Goal: Transaction & Acquisition: Book appointment/travel/reservation

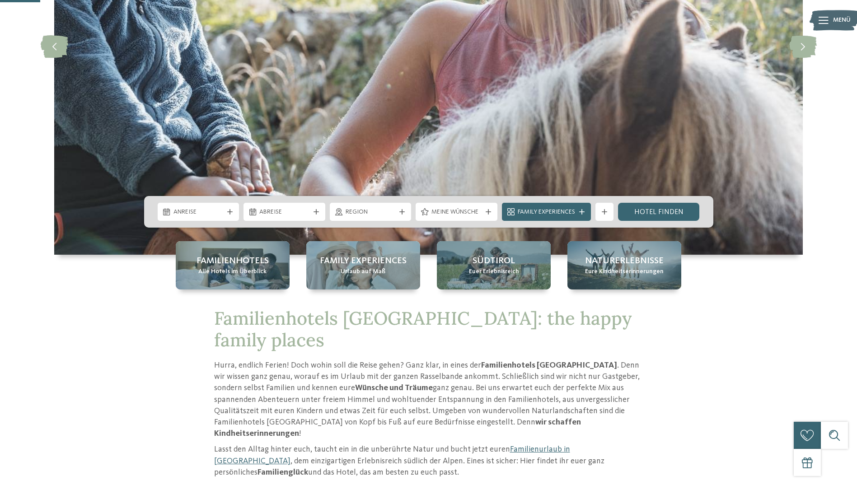
scroll to position [196, 0]
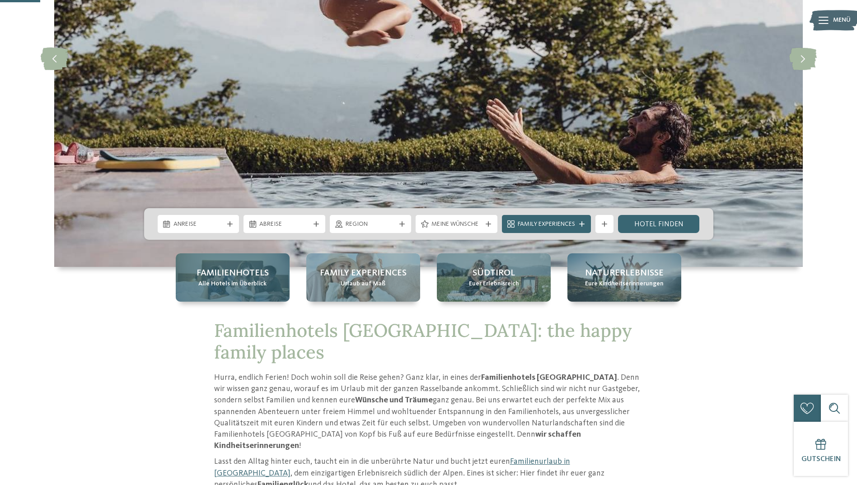
click at [264, 288] on span "Alle Hotels im Überblick" at bounding box center [232, 284] width 68 height 9
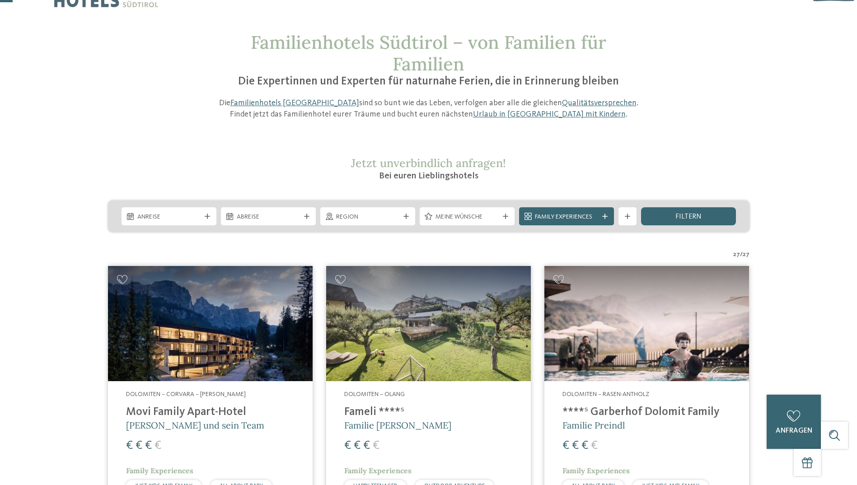
scroll to position [30, 0]
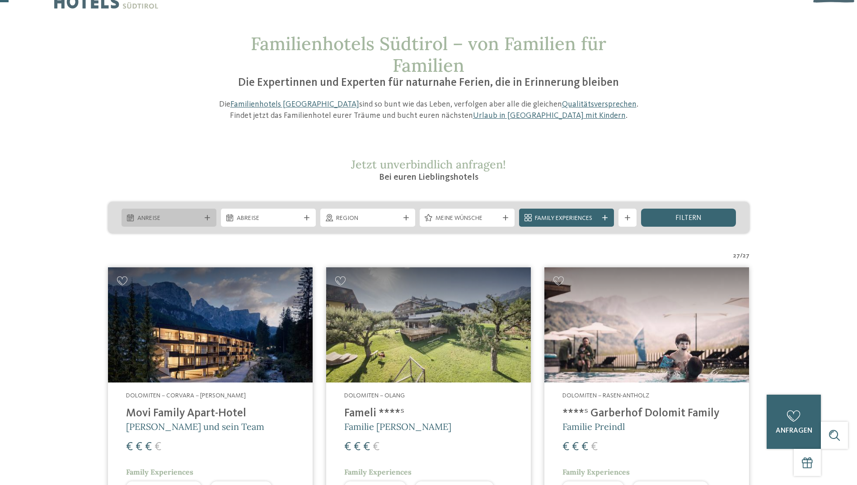
click at [203, 217] on div at bounding box center [207, 217] width 9 height 5
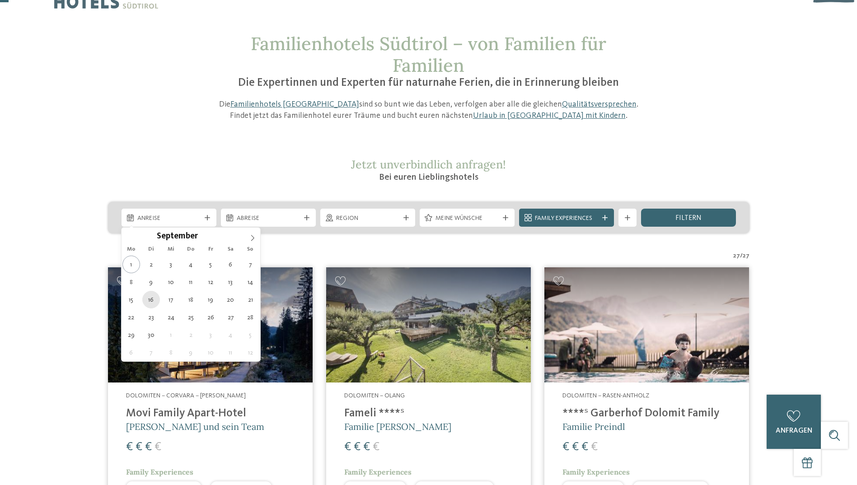
type div "16.09.2025"
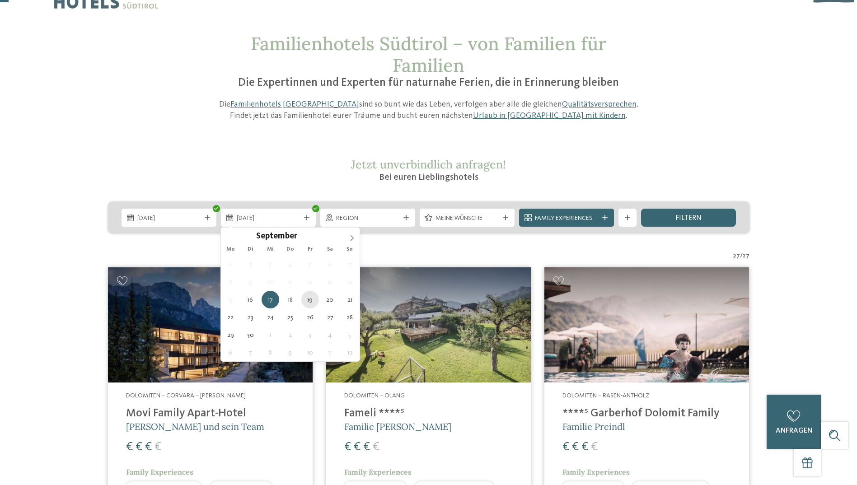
type div "19.09.2025"
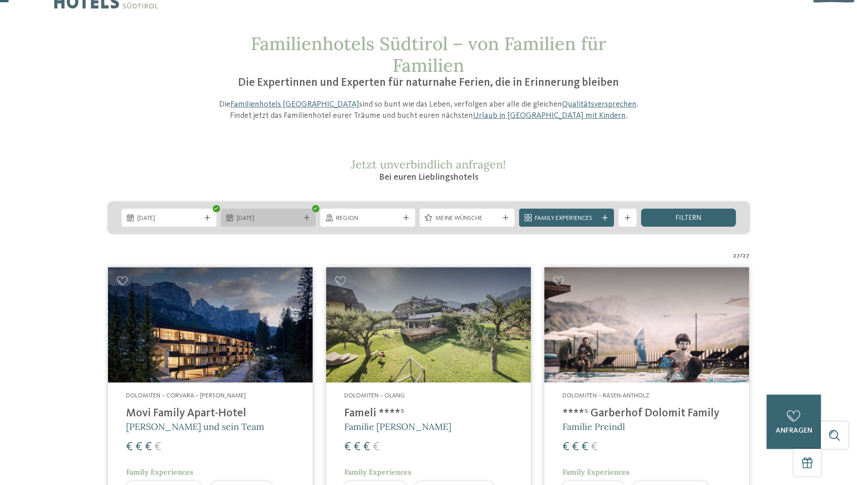
click at [301, 219] on div "19.09.2025" at bounding box center [268, 218] width 68 height 10
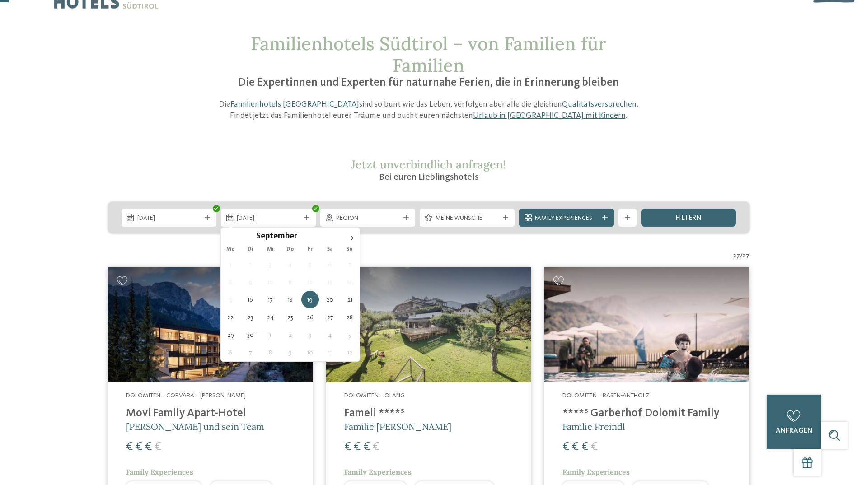
click at [234, 299] on span "15" at bounding box center [231, 300] width 18 height 18
click at [171, 220] on span "16.09.2025" at bounding box center [168, 218] width 63 height 9
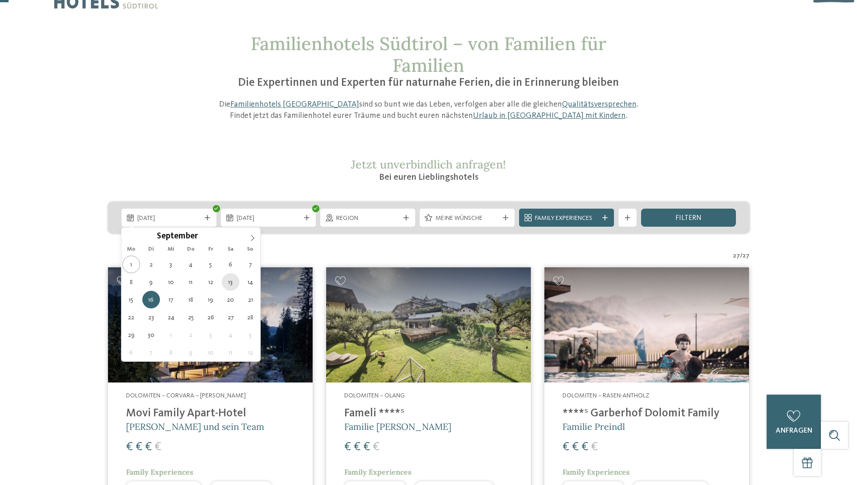
type div "13.09.2025"
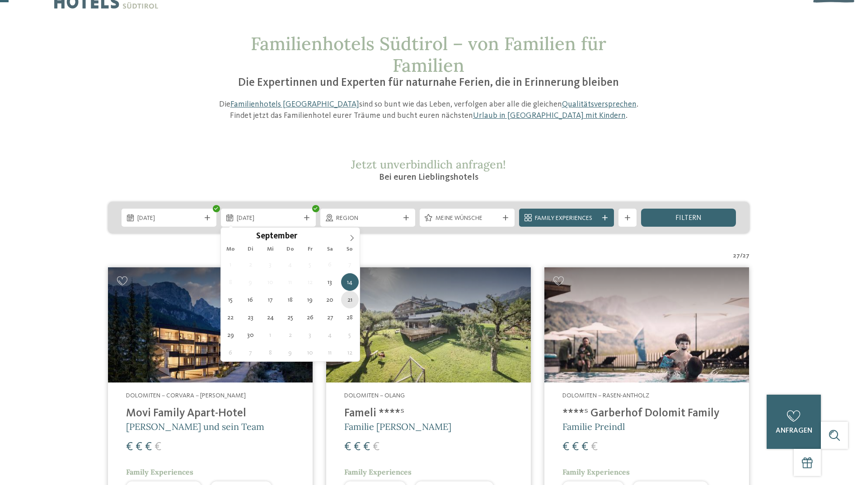
type div "21.09.2025"
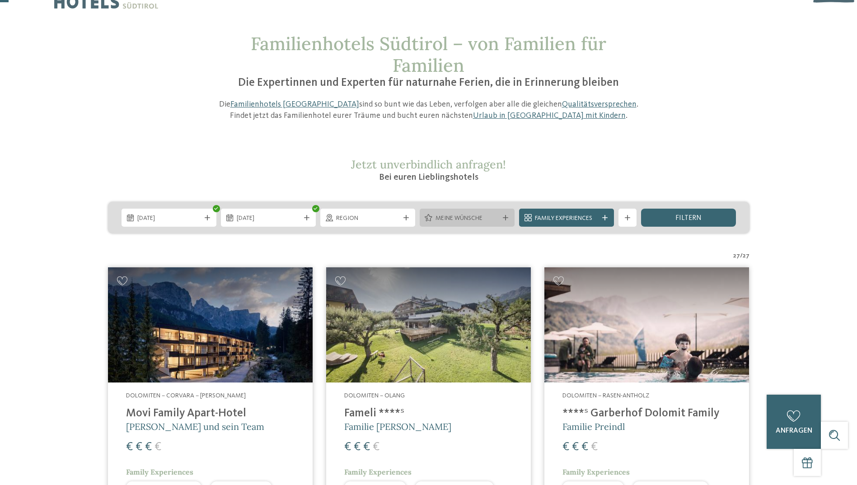
click at [482, 223] on div "Meine Wünsche" at bounding box center [467, 218] width 95 height 18
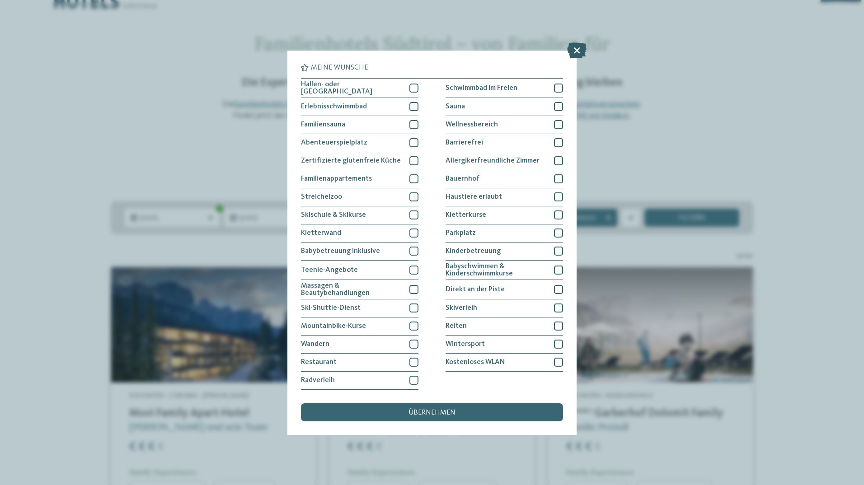
click at [574, 52] on icon at bounding box center [576, 50] width 19 height 16
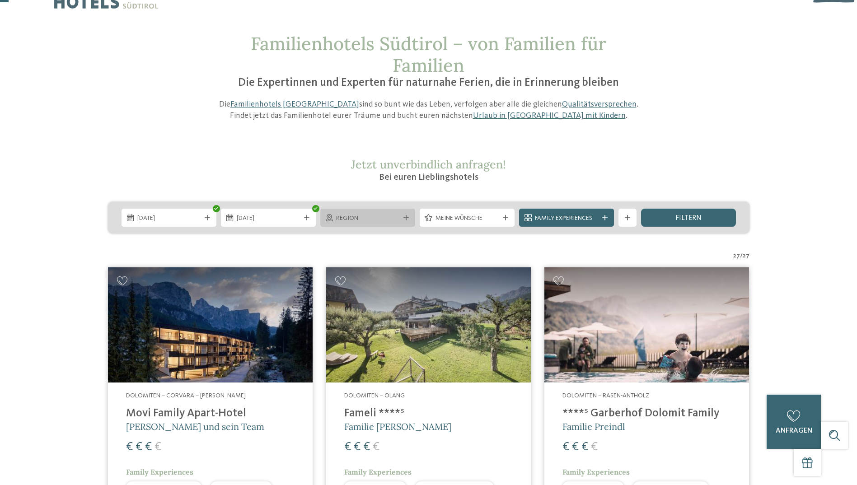
click at [391, 220] on span "Region" at bounding box center [367, 218] width 63 height 9
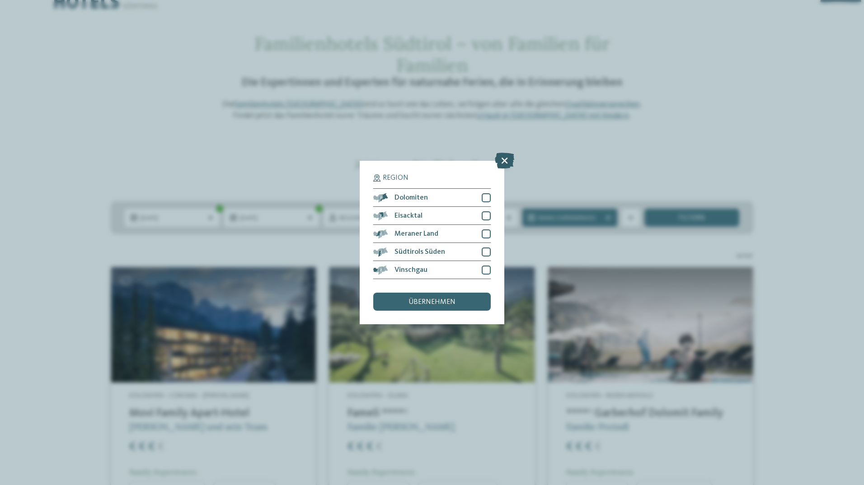
click at [502, 160] on icon at bounding box center [504, 161] width 19 height 16
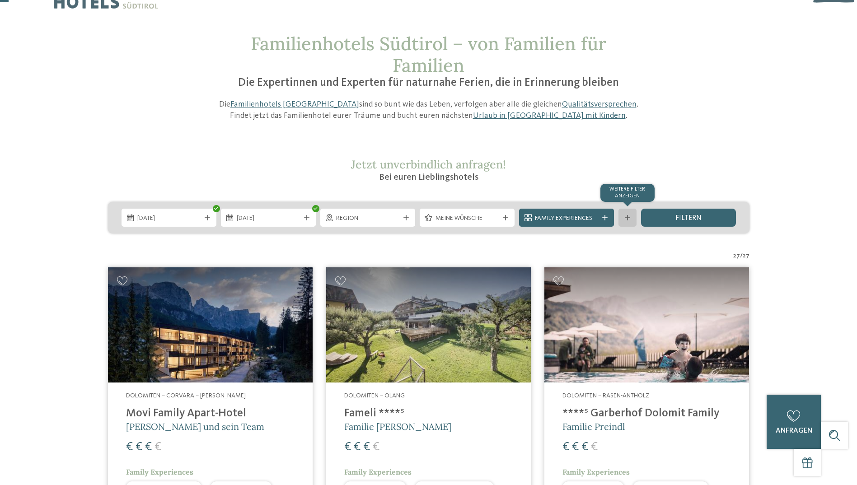
click at [635, 218] on div "Weitere Filter anzeigen" at bounding box center [627, 218] width 18 height 18
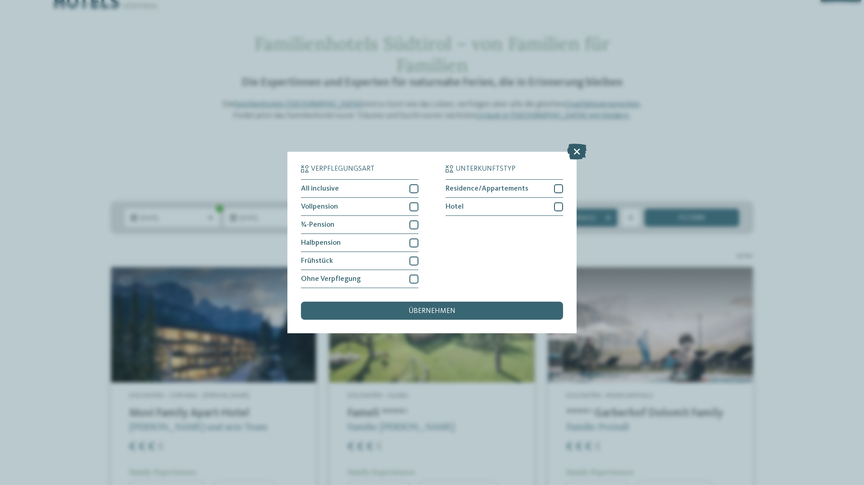
click at [580, 147] on icon at bounding box center [576, 152] width 19 height 16
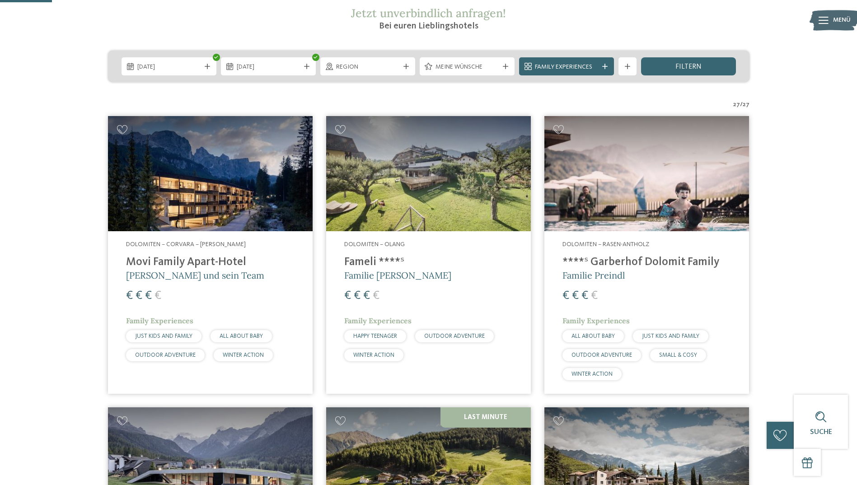
scroll to position [181, 0]
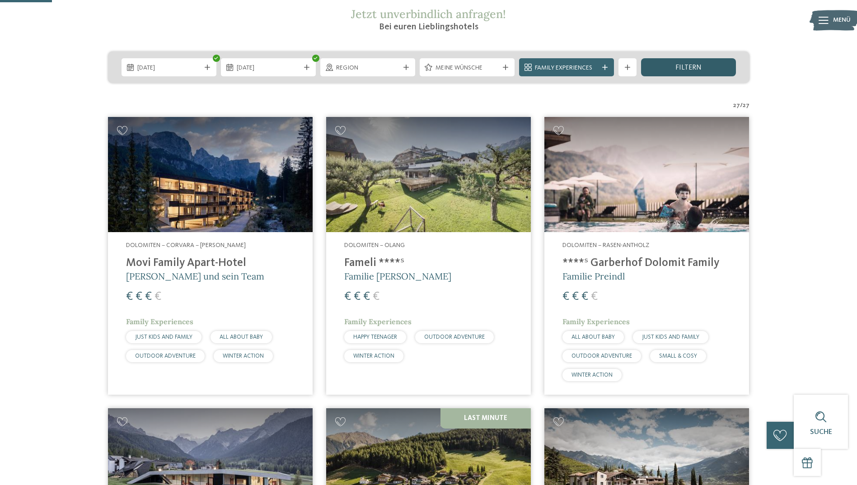
click at [691, 70] on span "filtern" at bounding box center [688, 67] width 26 height 7
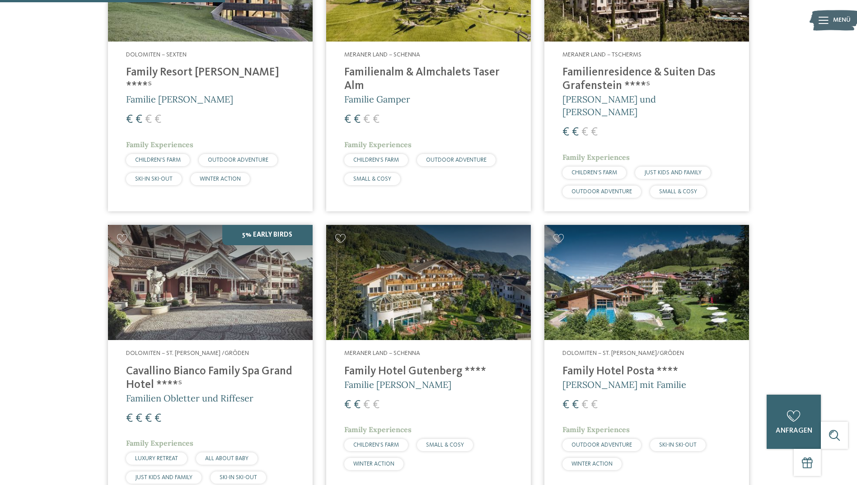
scroll to position [793, 0]
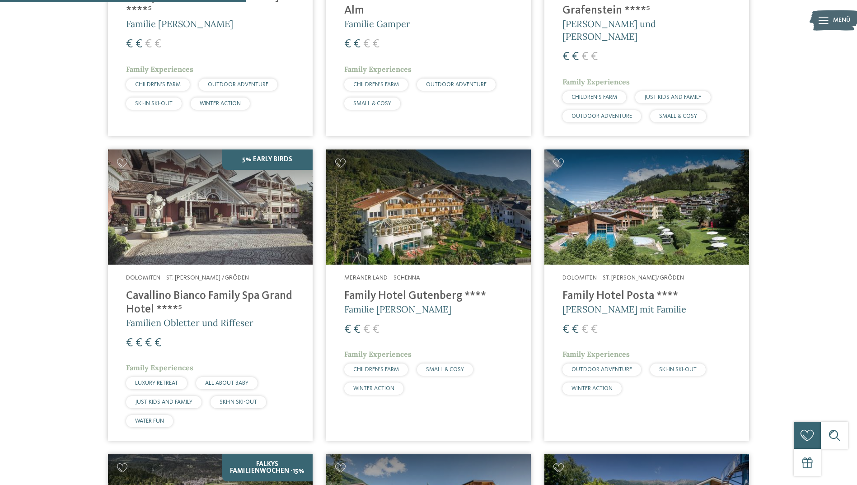
click at [412, 274] on div "Meraner Land – Schenna Family Hotel Gutenberg **** Familie Ainhauser € € € € Fa…" at bounding box center [428, 337] width 205 height 144
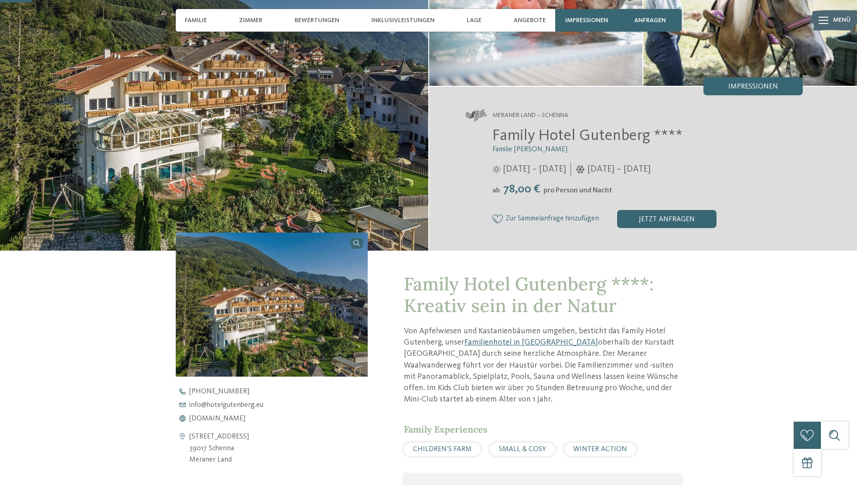
scroll to position [121, 0]
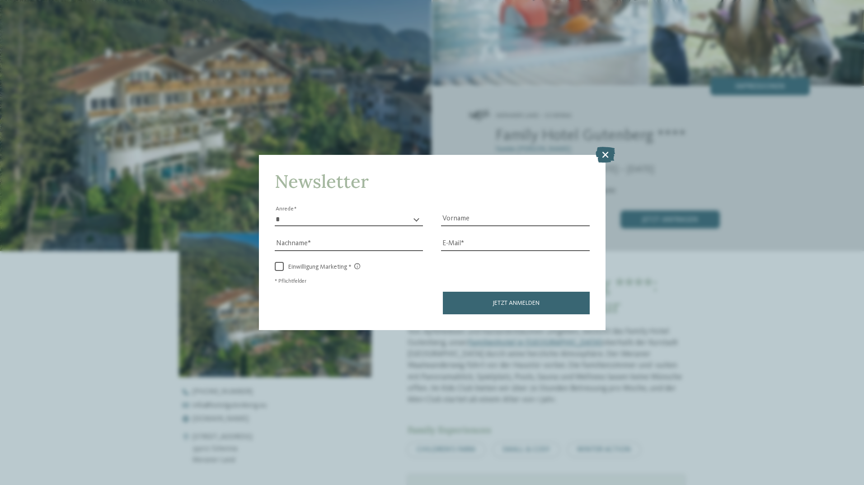
drag, startPoint x: 609, startPoint y: 155, endPoint x: 612, endPoint y: 163, distance: 8.0
click at [609, 155] on icon at bounding box center [604, 154] width 19 height 16
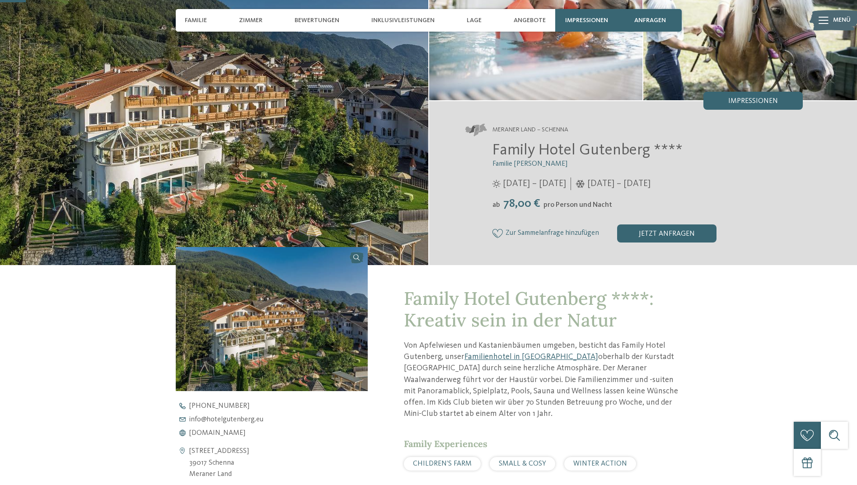
scroll to position [0, 0]
